Goal: Manage account settings: Manage account settings

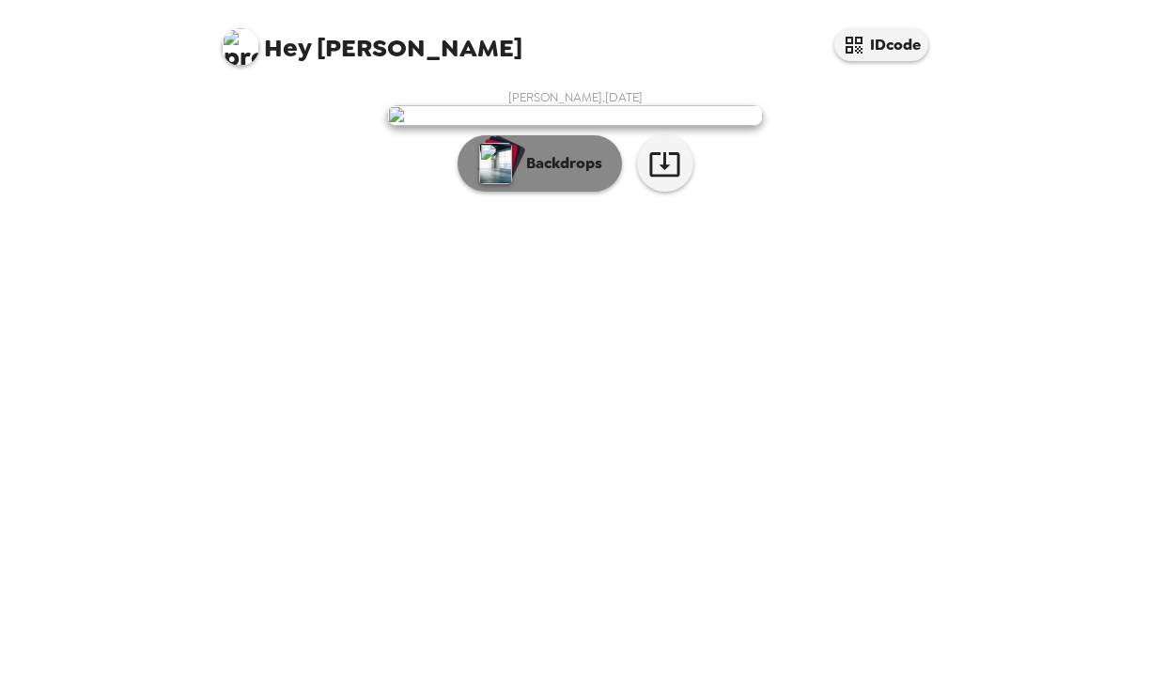
click at [568, 175] on p "Backdrops" at bounding box center [559, 163] width 85 height 23
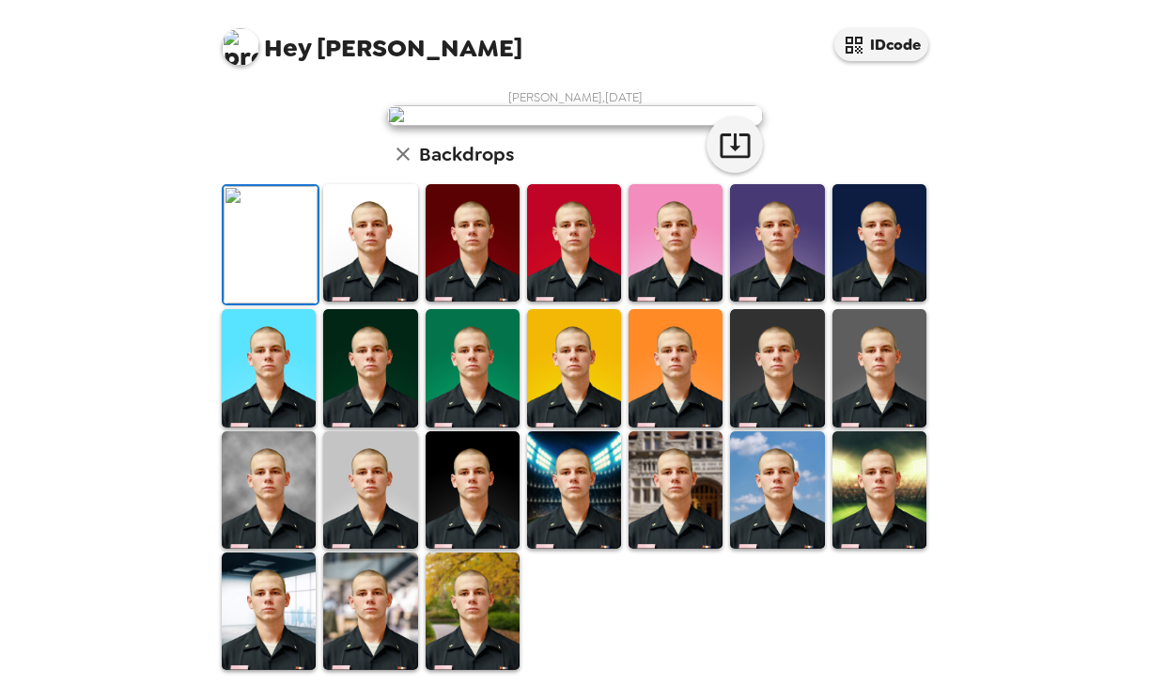
scroll to position [399, 0]
click at [368, 410] on img at bounding box center [370, 367] width 94 height 117
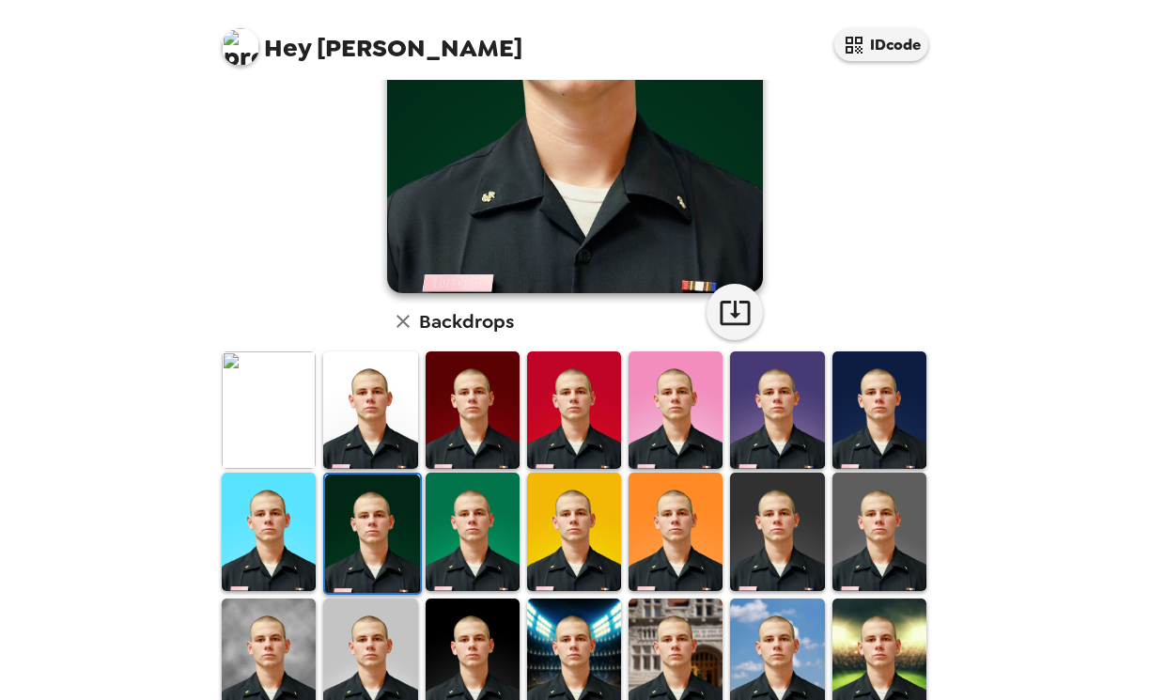
scroll to position [284, 0]
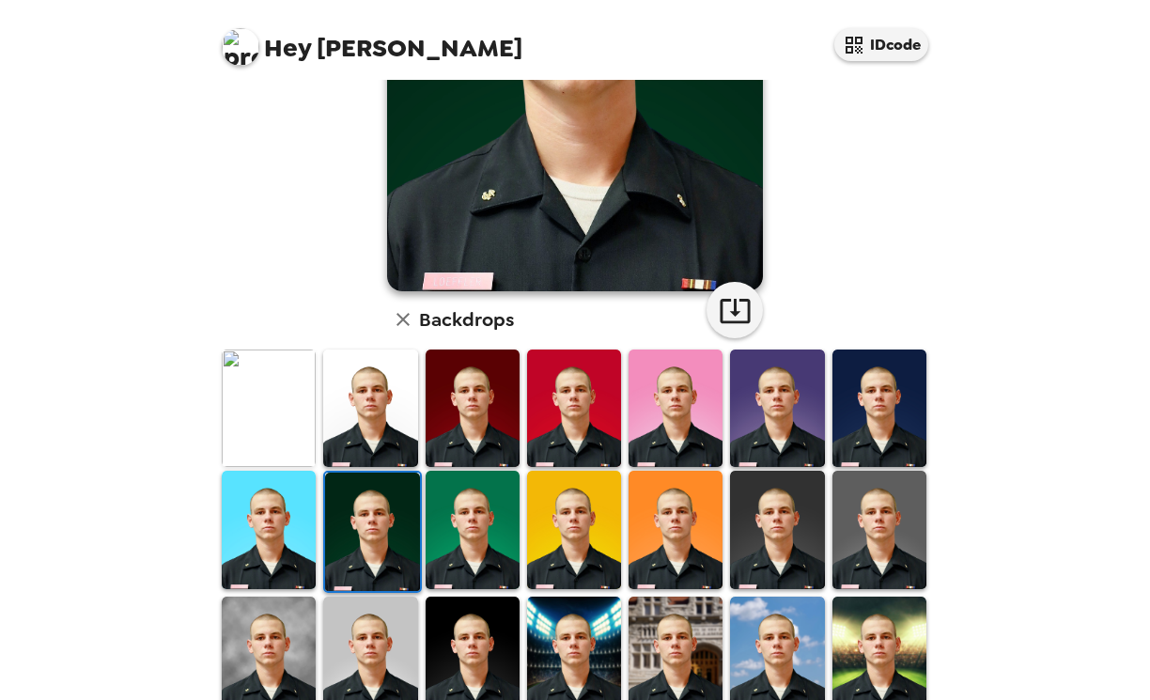
click at [864, 539] on img at bounding box center [879, 529] width 94 height 117
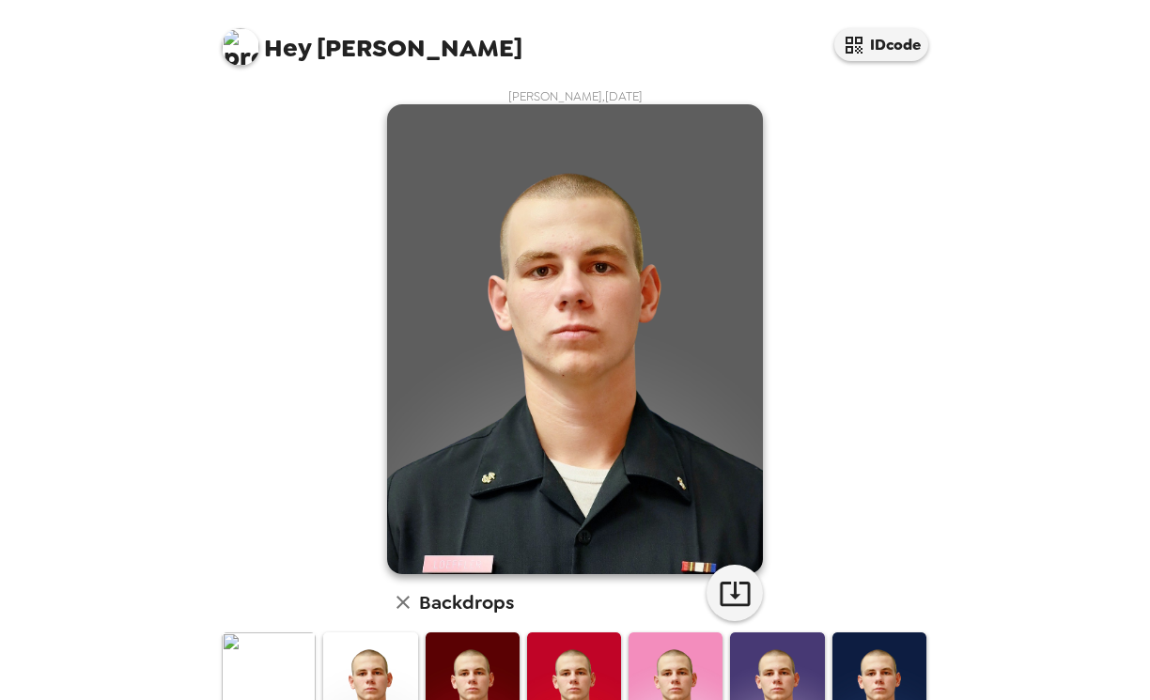
scroll to position [0, 0]
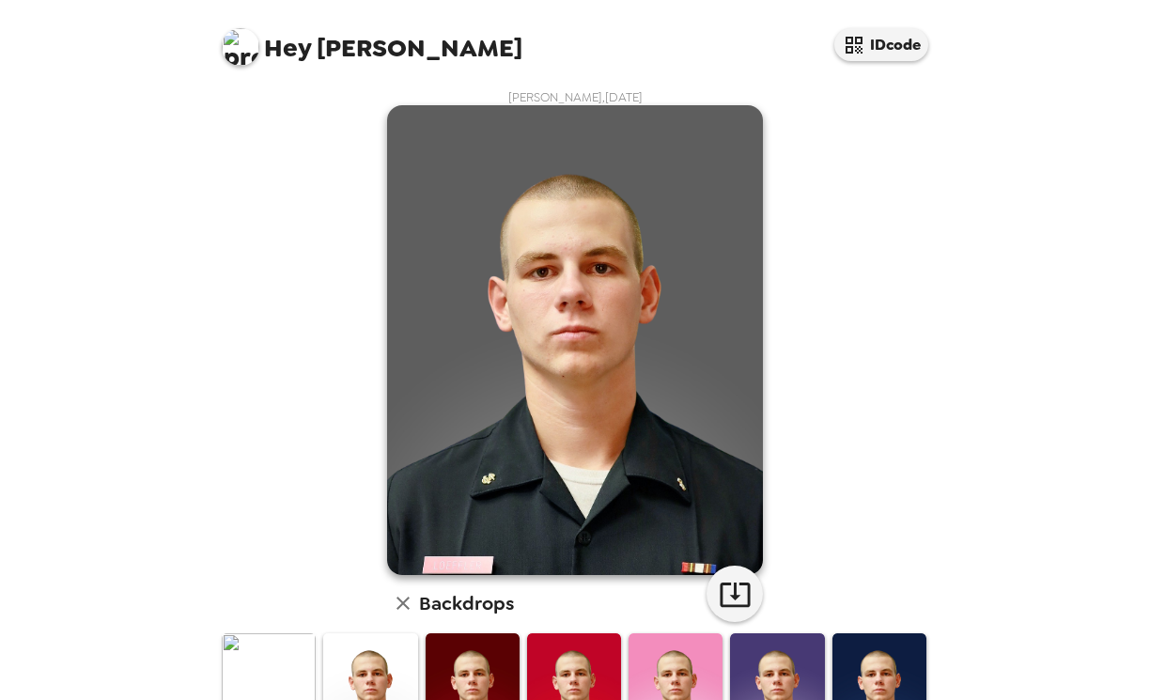
click at [243, 47] on img at bounding box center [241, 47] width 38 height 38
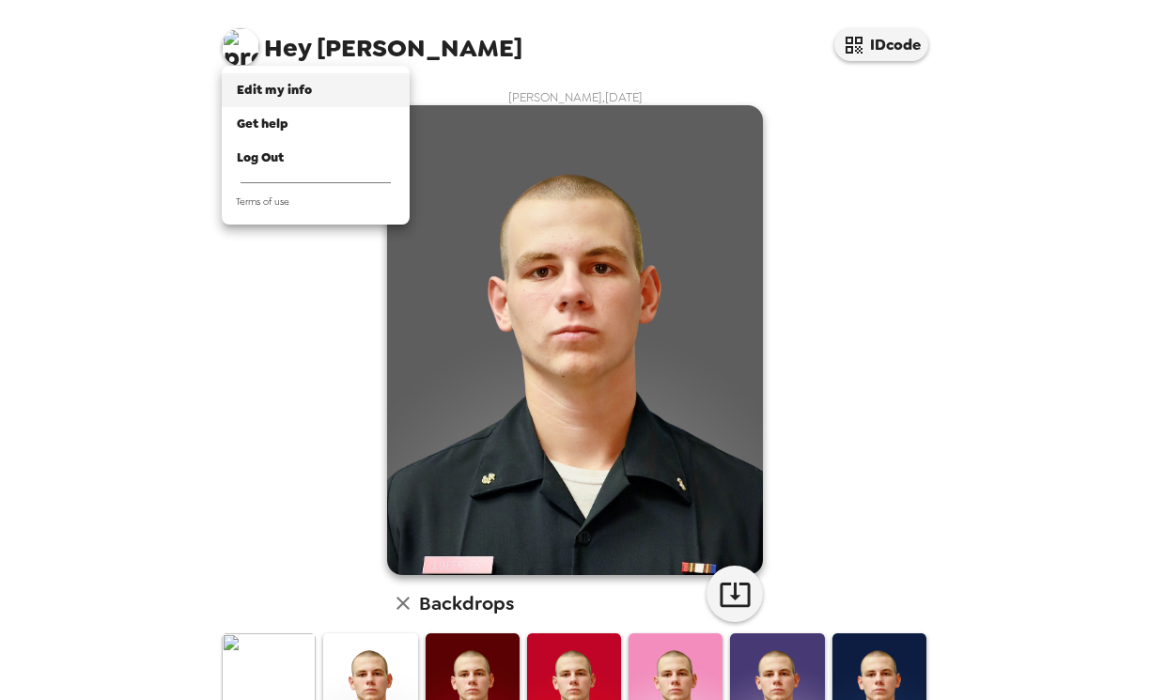
click at [323, 92] on div "Edit my info" at bounding box center [316, 90] width 158 height 19
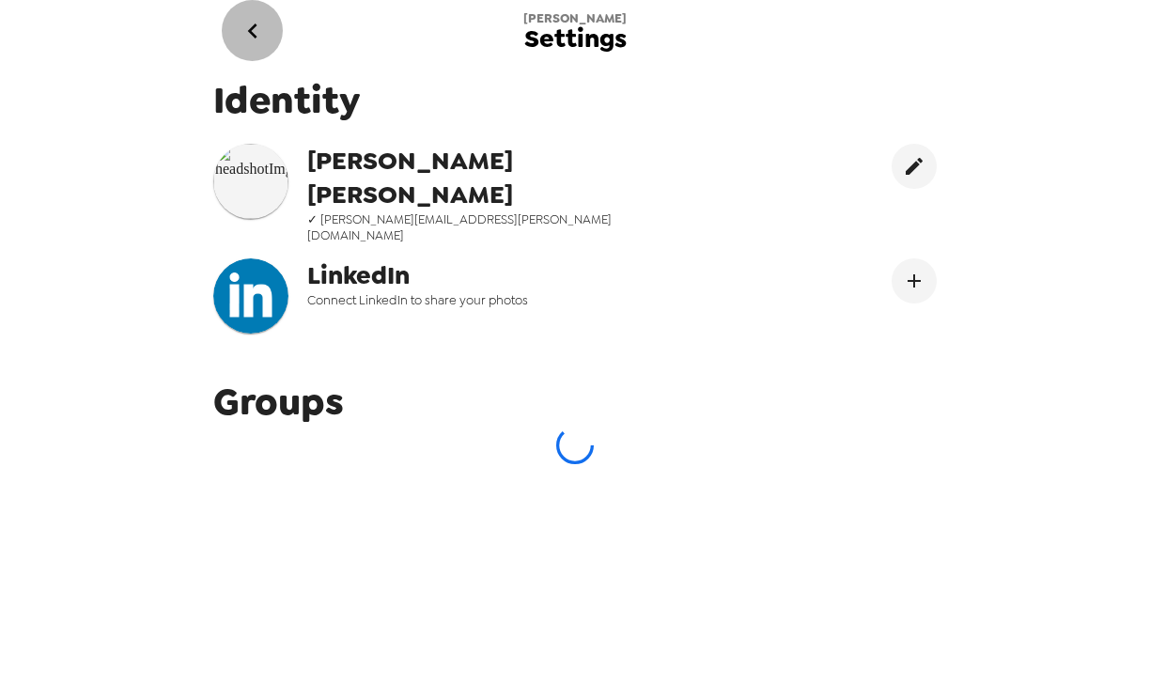
click at [268, 32] on button "go back" at bounding box center [252, 30] width 61 height 61
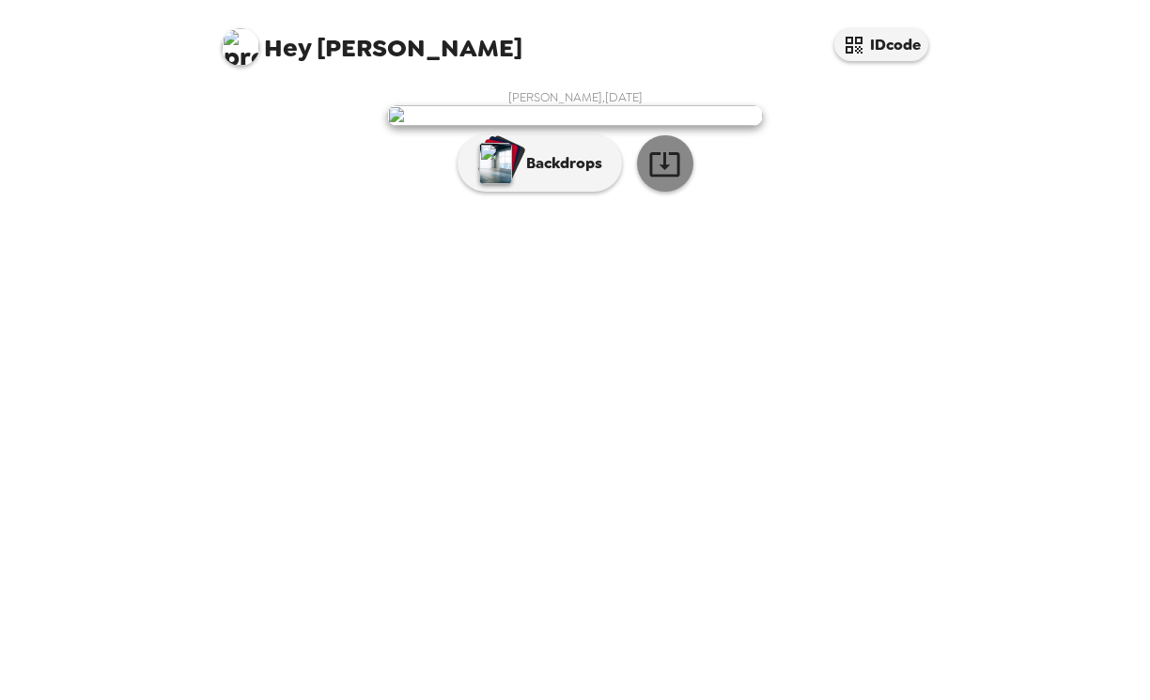
click at [660, 180] on icon "button" at bounding box center [664, 163] width 33 height 33
